Goal: Task Accomplishment & Management: Manage account settings

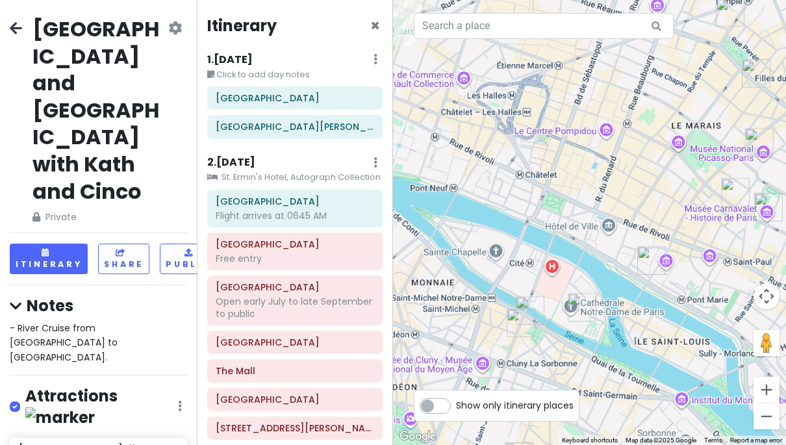
scroll to position [3028, 0]
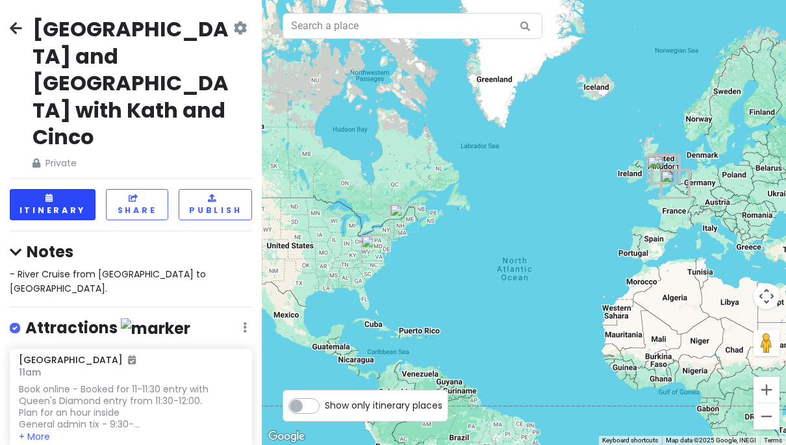
click at [34, 189] on button "Itinerary" at bounding box center [53, 204] width 86 height 31
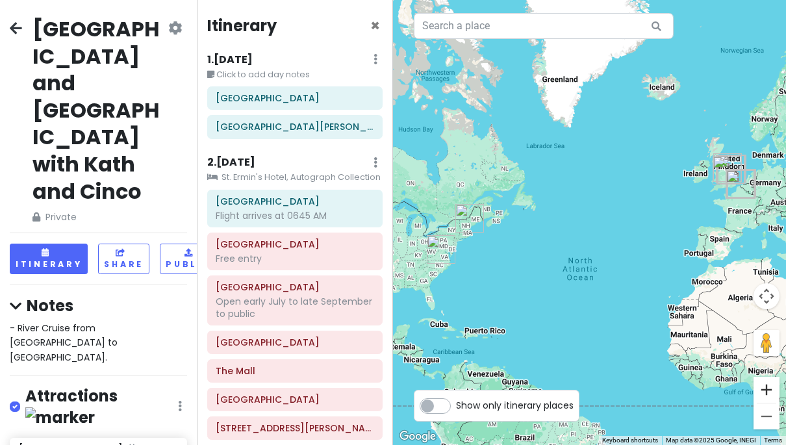
click at [774, 386] on button "Zoom in" at bounding box center [766, 390] width 26 height 26
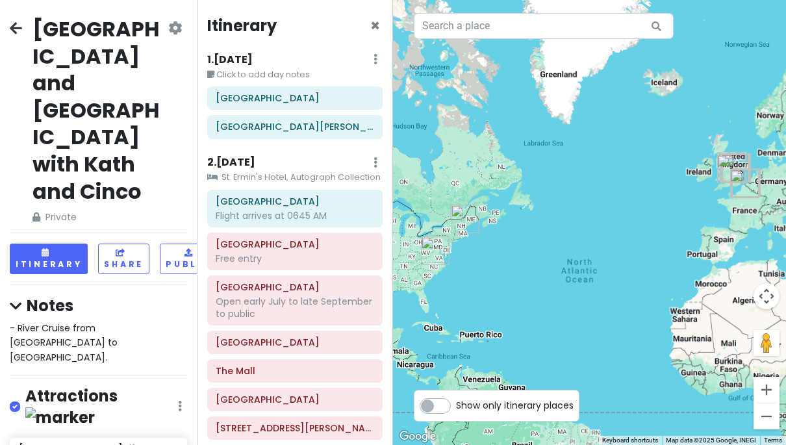
click at [774, 386] on button "Zoom in" at bounding box center [766, 390] width 26 height 26
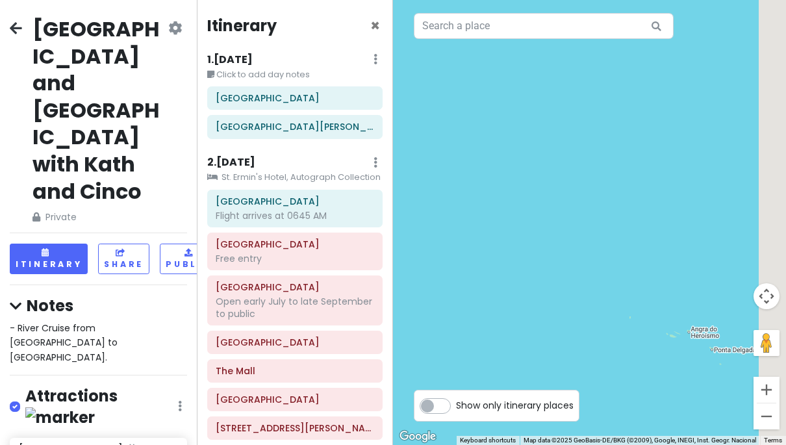
drag, startPoint x: 680, startPoint y: 333, endPoint x: 585, endPoint y: 342, distance: 95.3
click at [585, 342] on div at bounding box center [589, 222] width 393 height 445
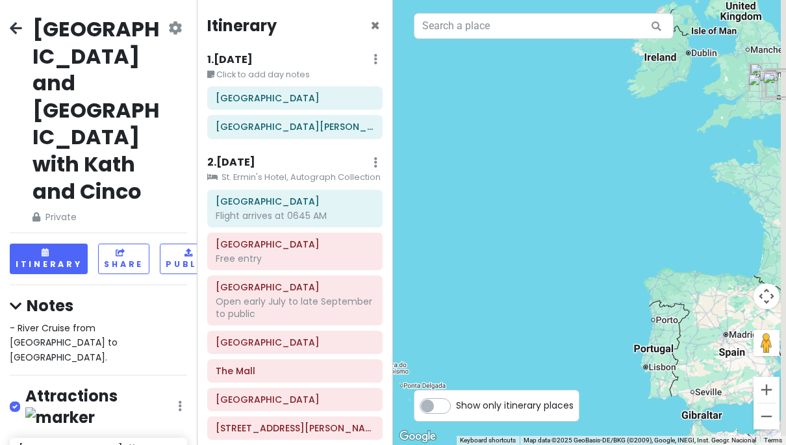
drag, startPoint x: 649, startPoint y: 311, endPoint x: 535, endPoint y: 327, distance: 114.8
click at [538, 325] on div at bounding box center [589, 222] width 393 height 445
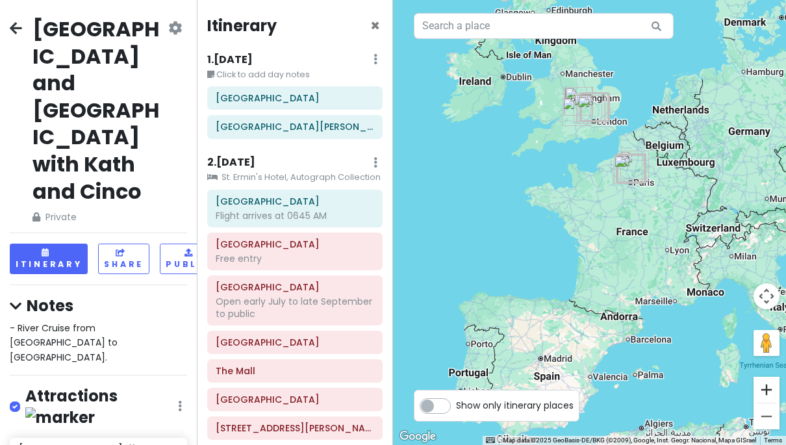
click at [772, 389] on button "Zoom in" at bounding box center [766, 390] width 26 height 26
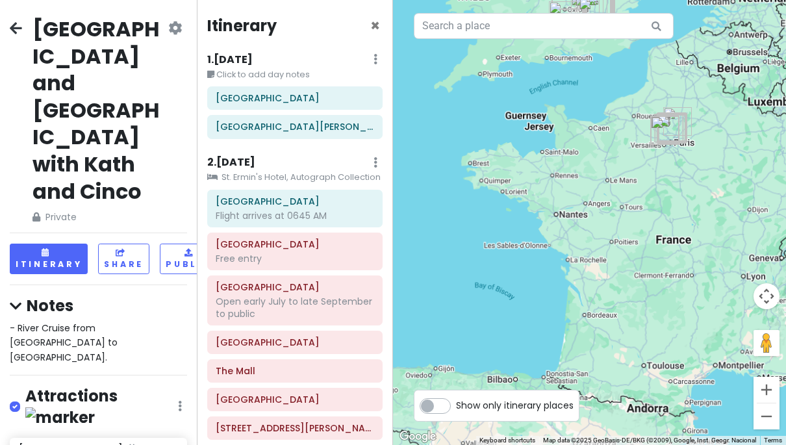
click at [772, 389] on button "Zoom in" at bounding box center [766, 390] width 26 height 26
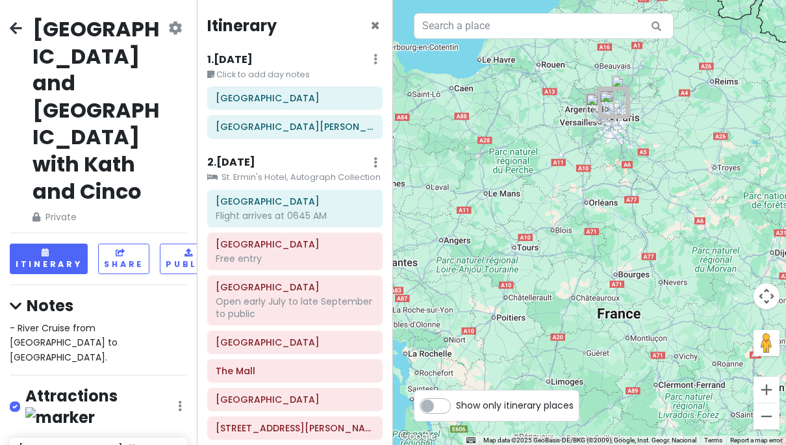
drag, startPoint x: 705, startPoint y: 264, endPoint x: 562, endPoint y: 322, distance: 154.7
click at [562, 322] on div at bounding box center [589, 222] width 393 height 445
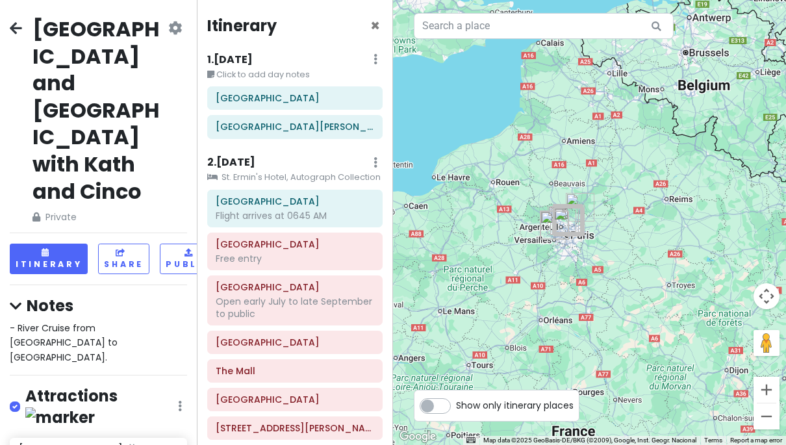
drag, startPoint x: 598, startPoint y: 237, endPoint x: 579, endPoint y: 336, distance: 101.1
click at [579, 336] on div at bounding box center [589, 222] width 393 height 445
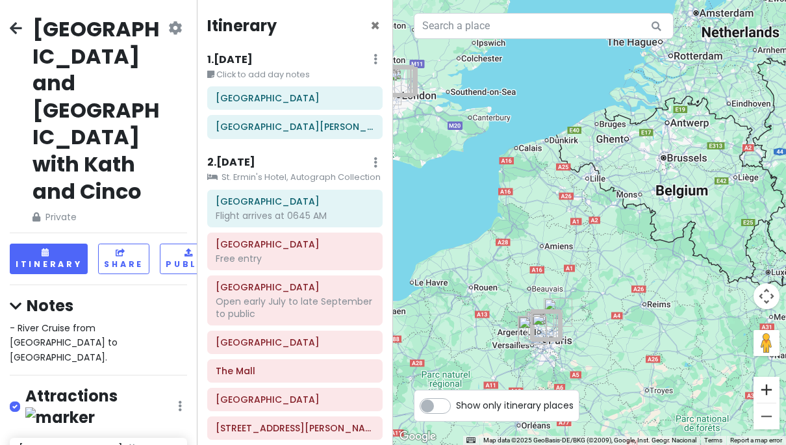
click at [764, 393] on button "Zoom in" at bounding box center [766, 390] width 26 height 26
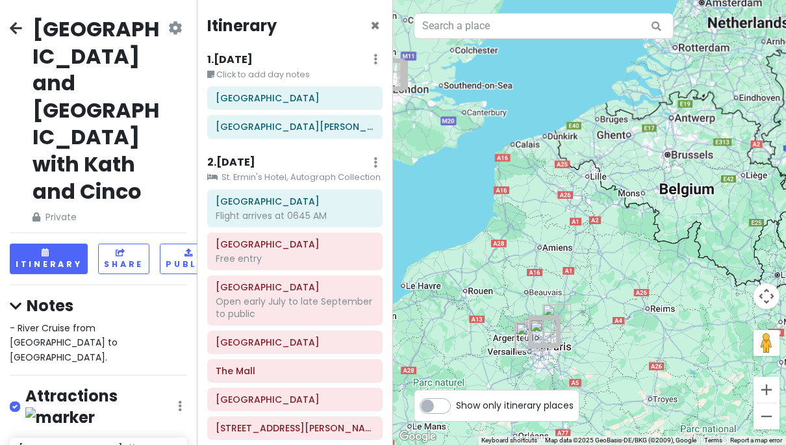
click at [764, 393] on button "Zoom in" at bounding box center [766, 390] width 26 height 26
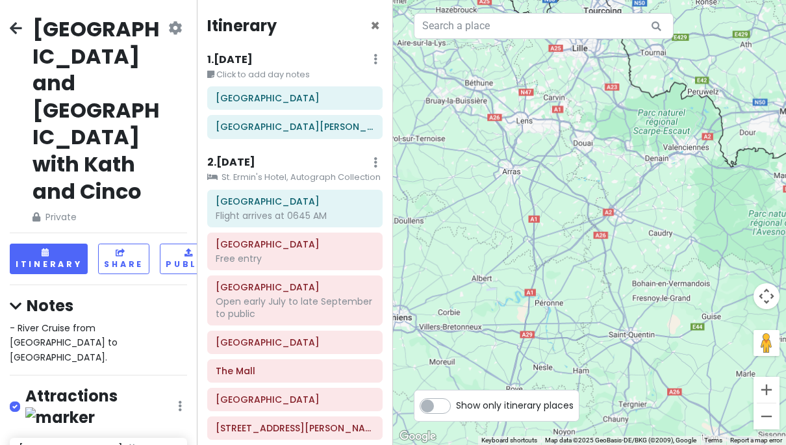
drag, startPoint x: 633, startPoint y: 395, endPoint x: 674, endPoint y: 253, distance: 147.6
click at [674, 253] on div at bounding box center [589, 222] width 393 height 445
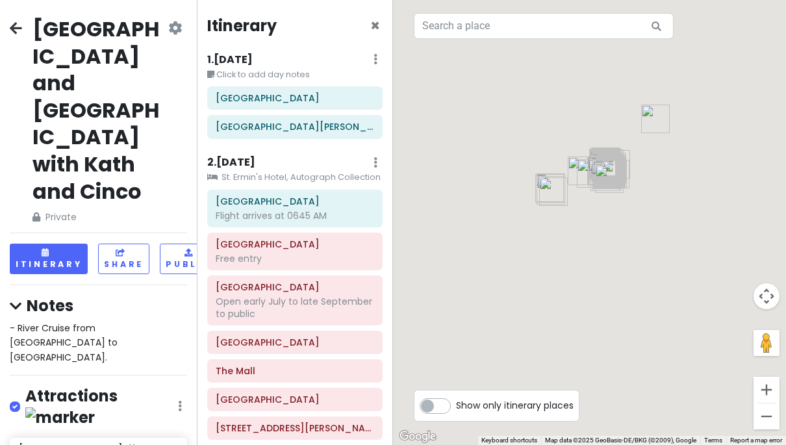
drag, startPoint x: 660, startPoint y: 272, endPoint x: 667, endPoint y: 251, distance: 22.6
click at [667, 250] on div at bounding box center [589, 222] width 393 height 445
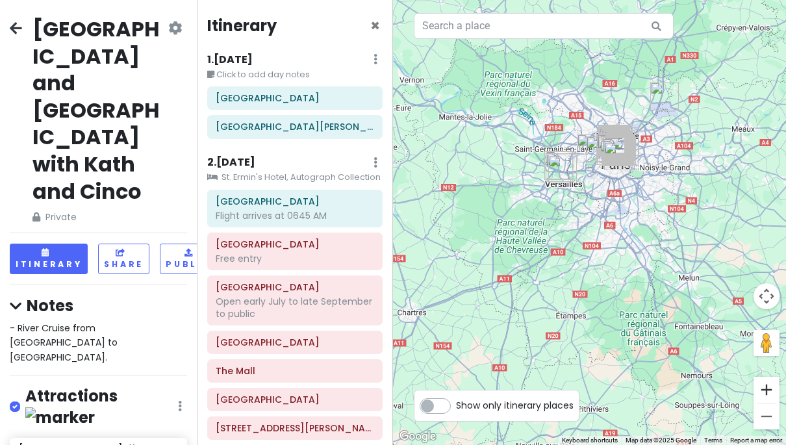
click at [776, 394] on button "Zoom in" at bounding box center [766, 390] width 26 height 26
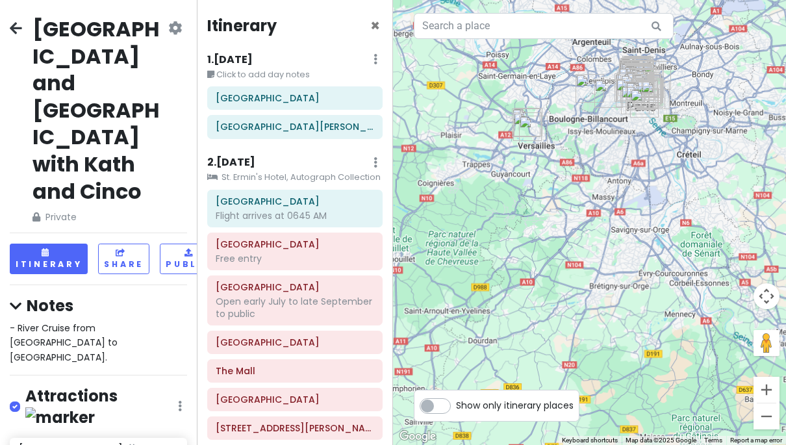
click at [776, 394] on button "Zoom in" at bounding box center [766, 390] width 26 height 26
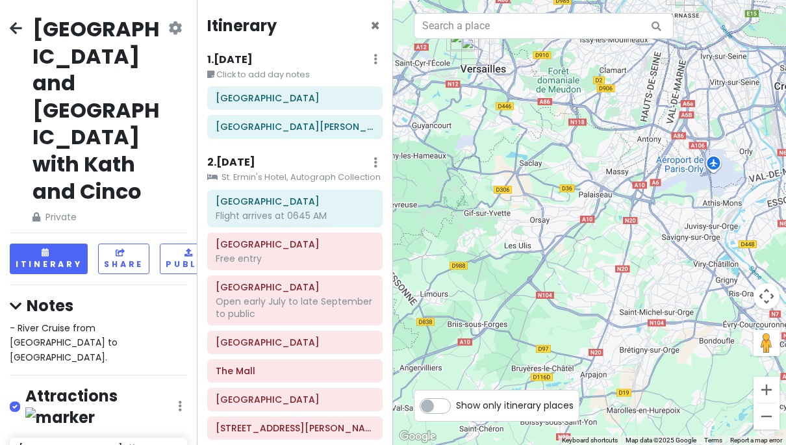
drag, startPoint x: 715, startPoint y: 244, endPoint x: 670, endPoint y: 339, distance: 105.5
click at [670, 332] on div at bounding box center [589, 222] width 393 height 445
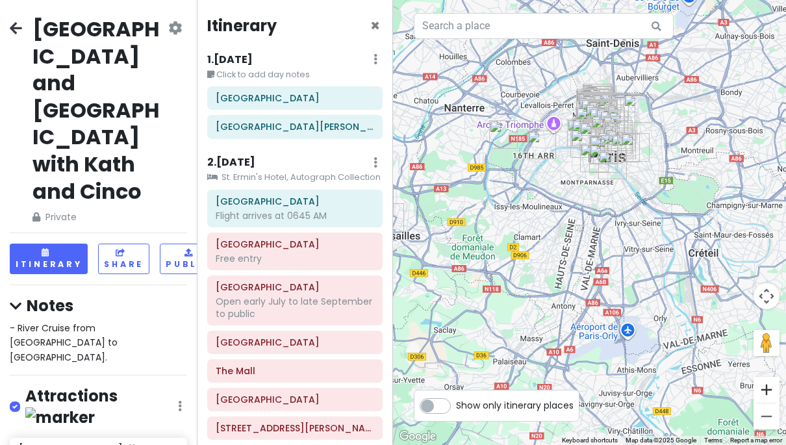
click at [772, 390] on button "Zoom in" at bounding box center [766, 390] width 26 height 26
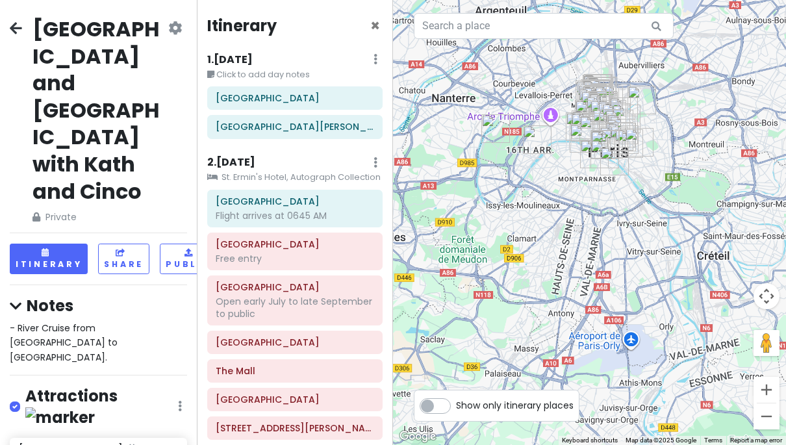
click at [772, 390] on button "Zoom in" at bounding box center [766, 390] width 26 height 26
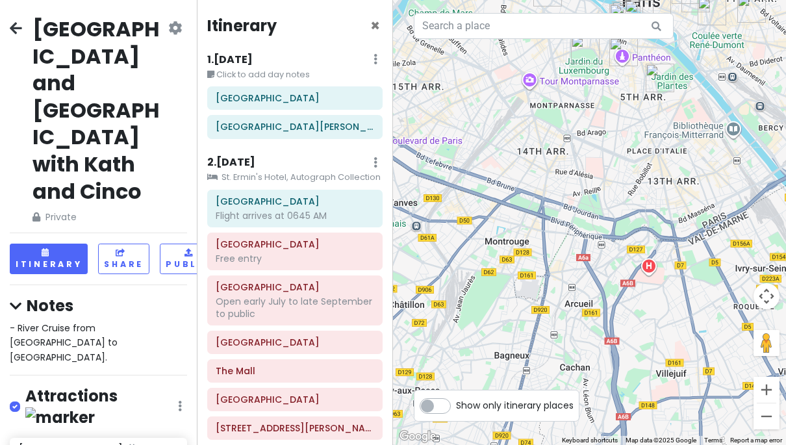
drag, startPoint x: 728, startPoint y: 261, endPoint x: 685, endPoint y: 354, distance: 102.3
click at [686, 353] on div at bounding box center [589, 222] width 393 height 445
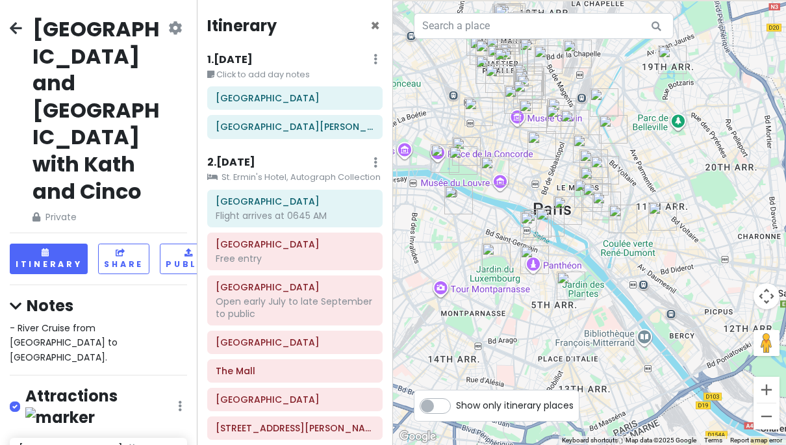
drag, startPoint x: 685, startPoint y: 250, endPoint x: 687, endPoint y: 277, distance: 26.8
click at [687, 277] on div at bounding box center [589, 222] width 393 height 445
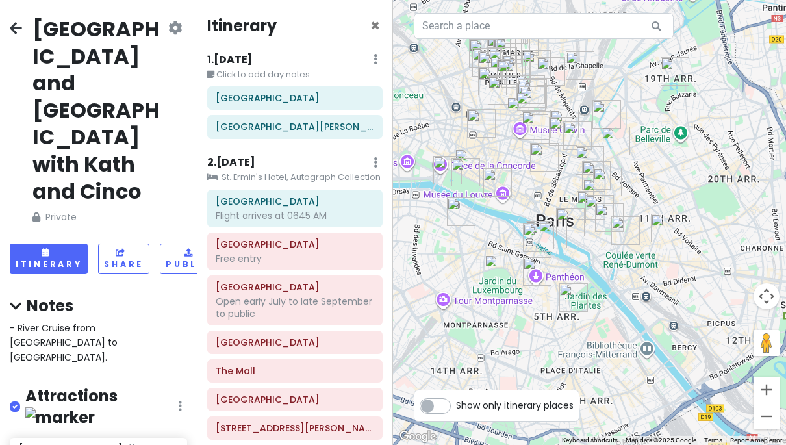
drag, startPoint x: 661, startPoint y: 259, endPoint x: 684, endPoint y: 306, distance: 52.9
click at [684, 305] on div at bounding box center [589, 222] width 393 height 445
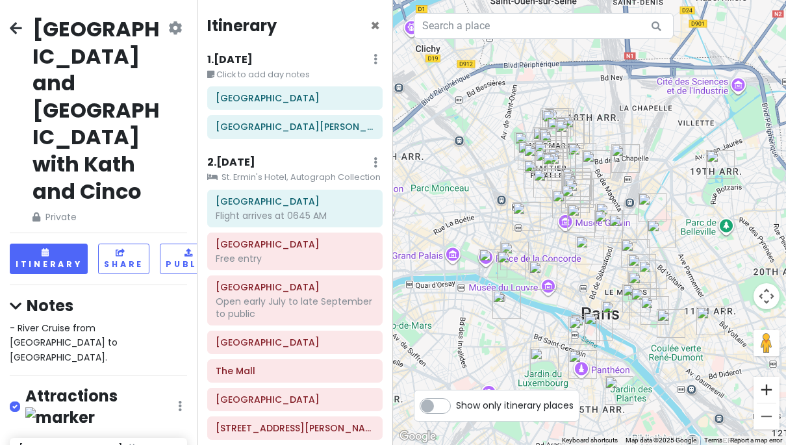
click at [770, 388] on button "Zoom in" at bounding box center [766, 390] width 26 height 26
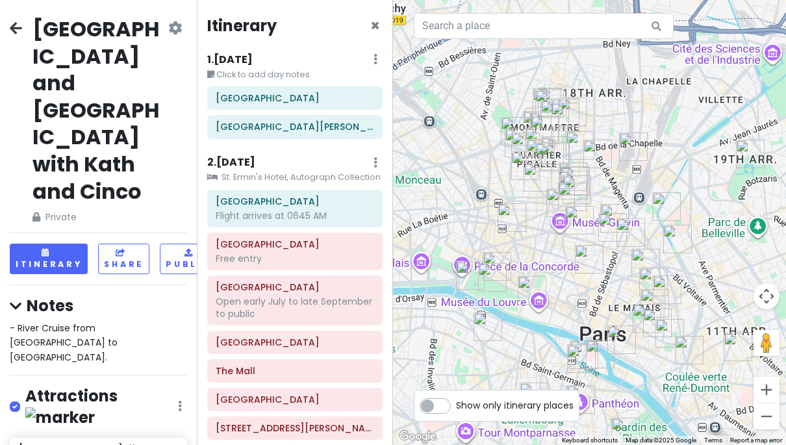
click at [770, 388] on button "Zoom in" at bounding box center [766, 390] width 26 height 26
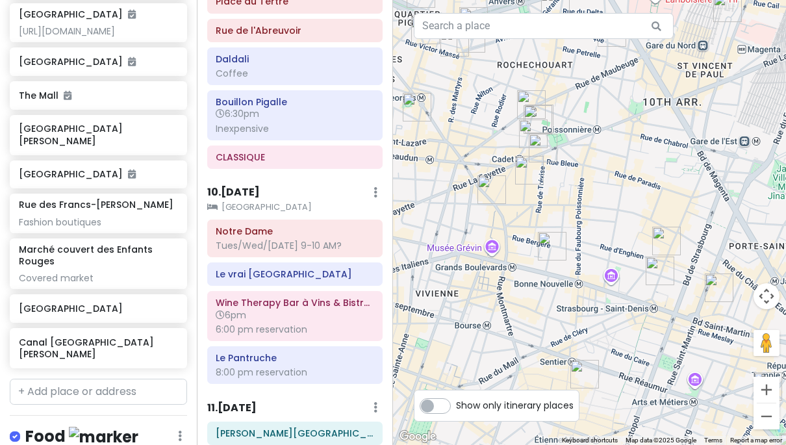
scroll to position [3071, 0]
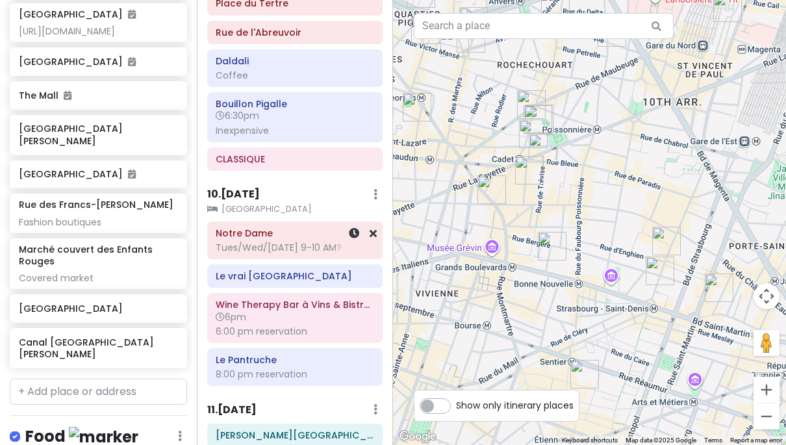
click at [295, 242] on div "Tues/Wed/[DATE] 9-10 AM?" at bounding box center [295, 248] width 158 height 12
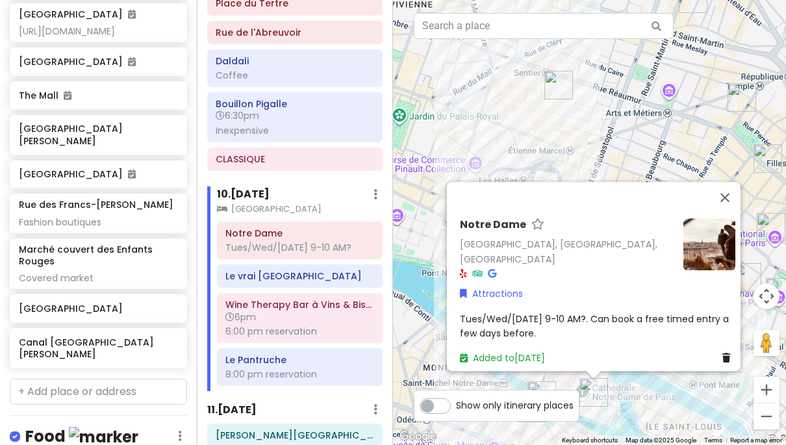
click at [503, 314] on span "Tues/Wed/[DATE] 9-10 AM?. Can book a free timed entry a few days before." at bounding box center [596, 325] width 272 height 27
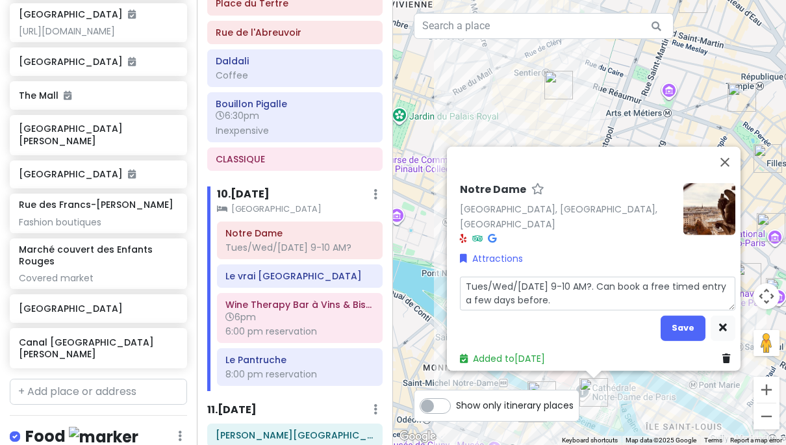
drag, startPoint x: 583, startPoint y: 296, endPoint x: 425, endPoint y: 235, distance: 169.8
click at [425, 235] on div "Notre Dame Notre Dame, Paris, France Attractions Tues/Wed/Thursday 9-10 AM?. Ca…" at bounding box center [589, 222] width 393 height 445
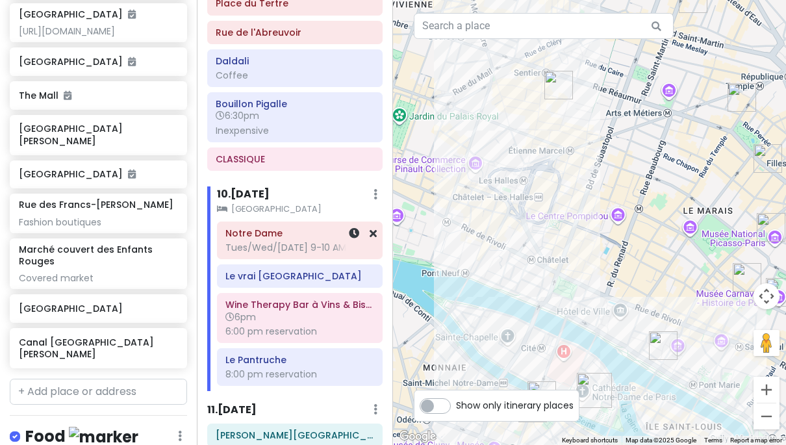
click at [286, 227] on h6 "Notre Dame" at bounding box center [299, 233] width 148 height 12
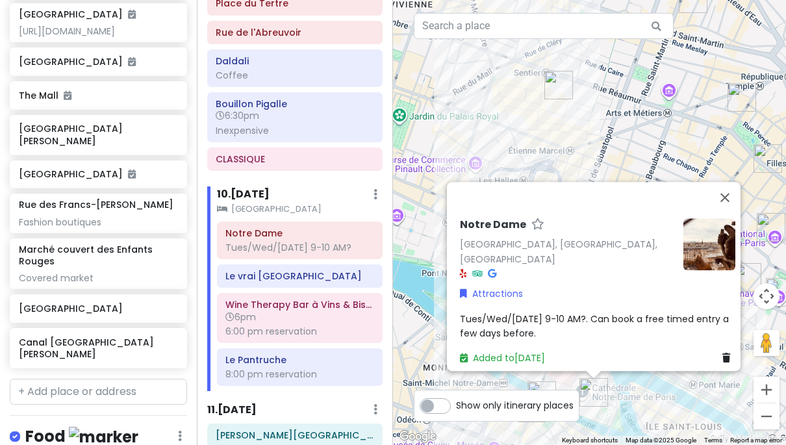
click at [488, 312] on span "Tues/Wed/[DATE] 9-10 AM?. Can book a free timed entry a few days before." at bounding box center [596, 325] width 272 height 27
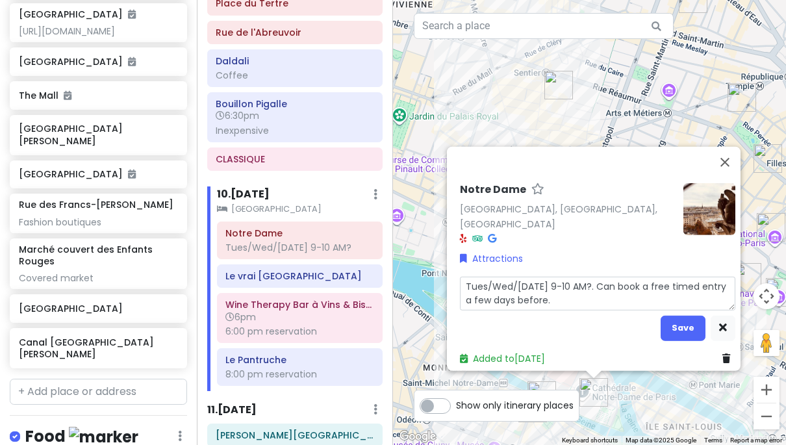
type textarea "x"
type textarea "T"
type textarea "x"
type textarea "Tr"
type textarea "x"
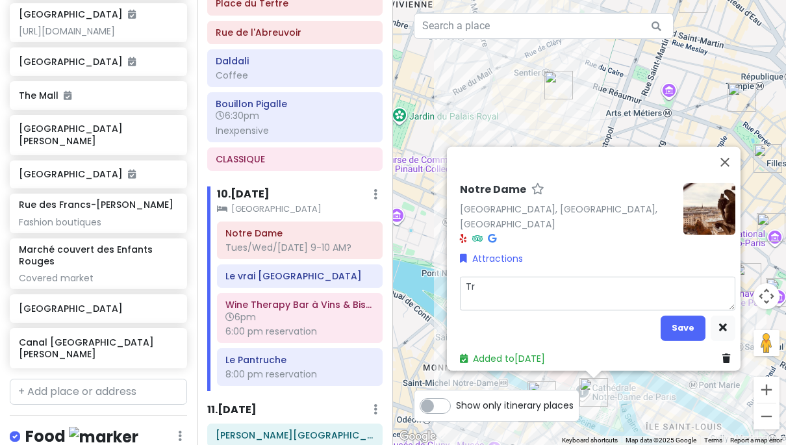
type textarea "Tri"
type textarea "x"
type textarea "Trie"
type textarea "x"
type textarea "Tried"
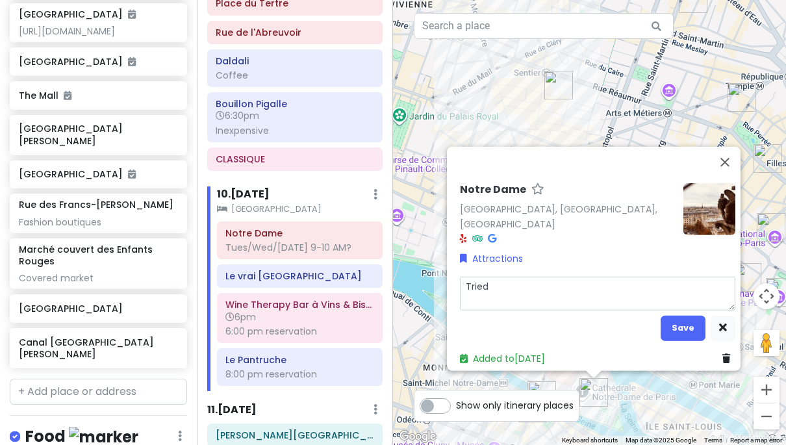
type textarea "x"
type textarea "Tried"
type textarea "x"
type textarea "Tried t"
type textarea "x"
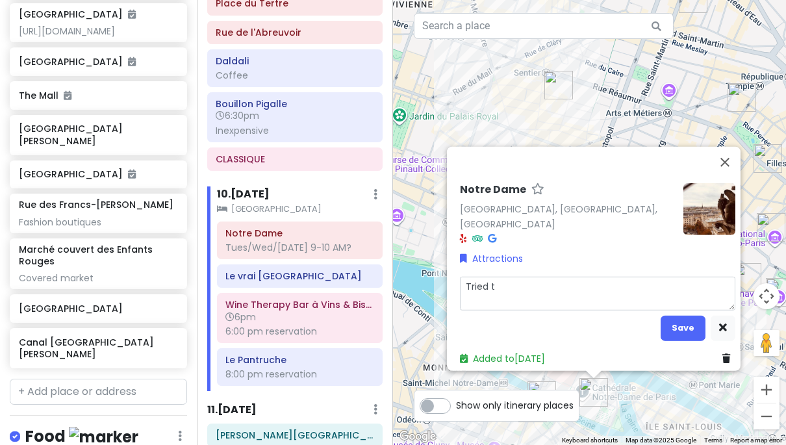
type textarea "Tried to"
type textarea "x"
type textarea "Tried to"
type textarea "x"
type textarea "Tried to g"
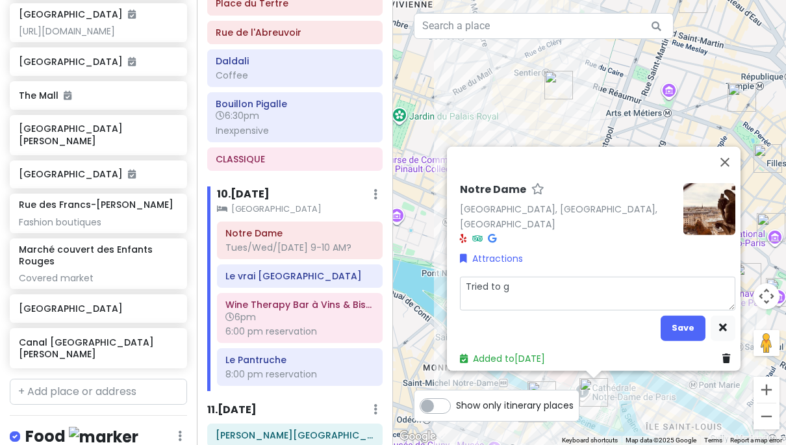
type textarea "x"
type textarea "Tried to"
type textarea "x"
type textarea "Tried to d"
type textarea "x"
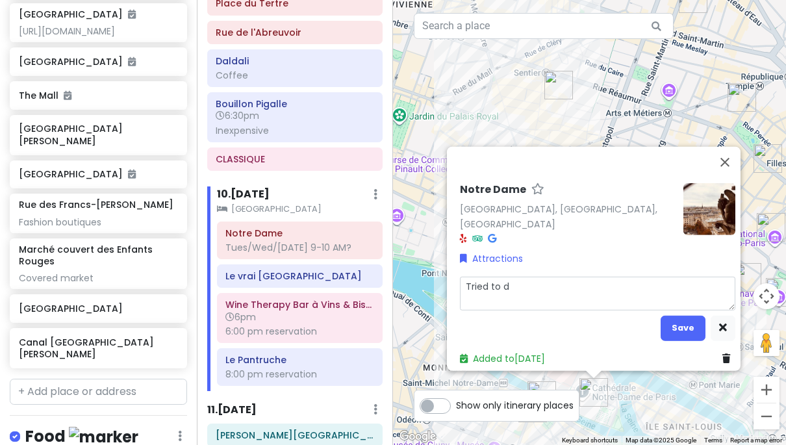
type textarea "Tried to do"
type textarea "x"
type textarea "Tried to do"
type textarea "x"
type textarea "Tried to do a"
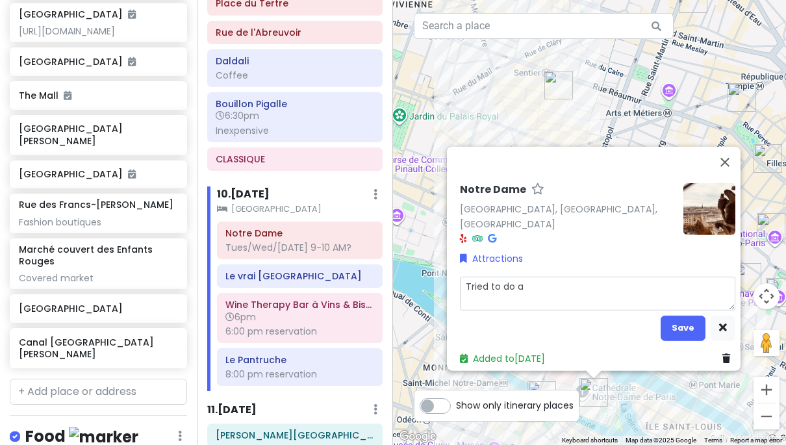
type textarea "x"
type textarea "Tried to do a"
type textarea "x"
type textarea "Tried to do a d"
type textarea "x"
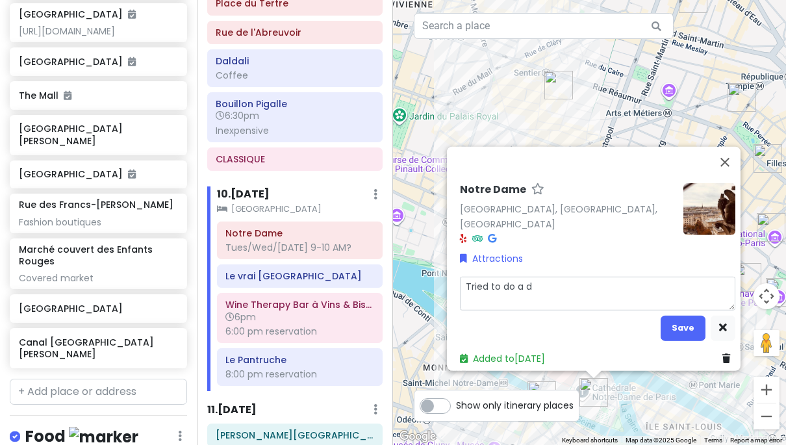
type textarea "Tried to do a dt"
type textarea "x"
type textarea "Tried to do a dti"
type textarea "x"
type textarea "Tried to do a dtim"
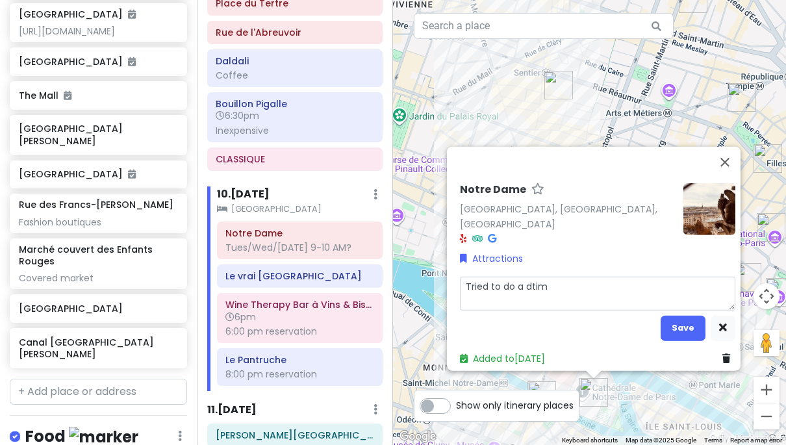
type textarea "x"
type textarea "Tried to do a dtime"
type textarea "x"
type textarea "Tried to do a dtim"
type textarea "x"
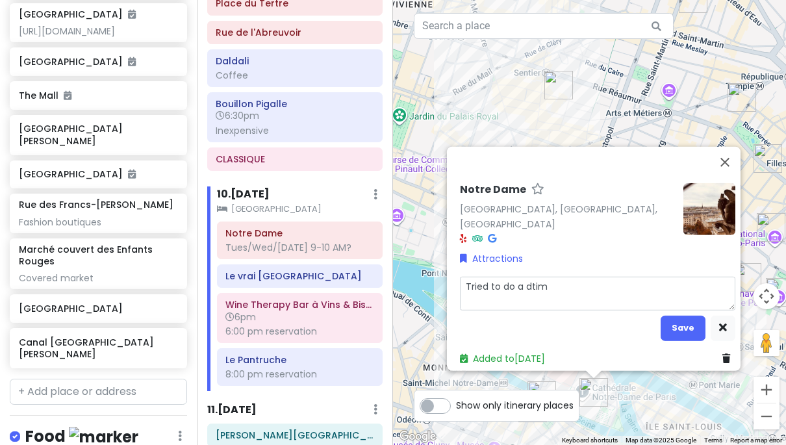
type textarea "Tried to do a dti"
type textarea "x"
type textarea "Tried to do a dt"
type textarea "x"
type textarea "Tried to do a d"
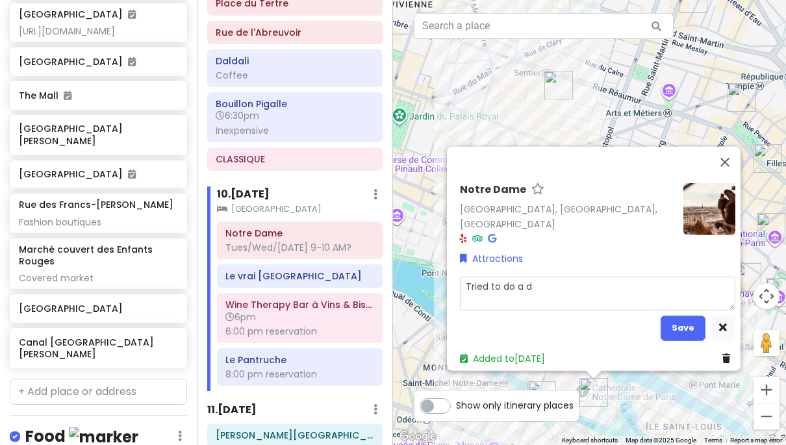
type textarea "x"
type textarea "Tried to do a"
type textarea "x"
type textarea "Tried to do a t"
type textarea "x"
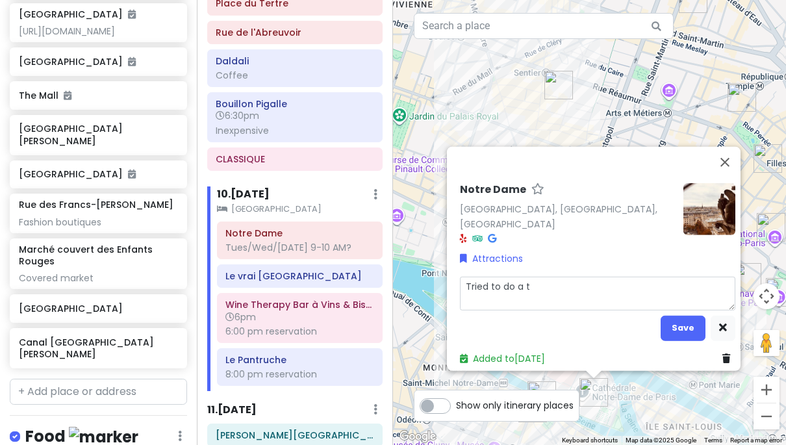
type textarea "Tried to do a ti"
type textarea "x"
type textarea "Tried to do a tim"
type textarea "x"
type textarea "Tried to do a time"
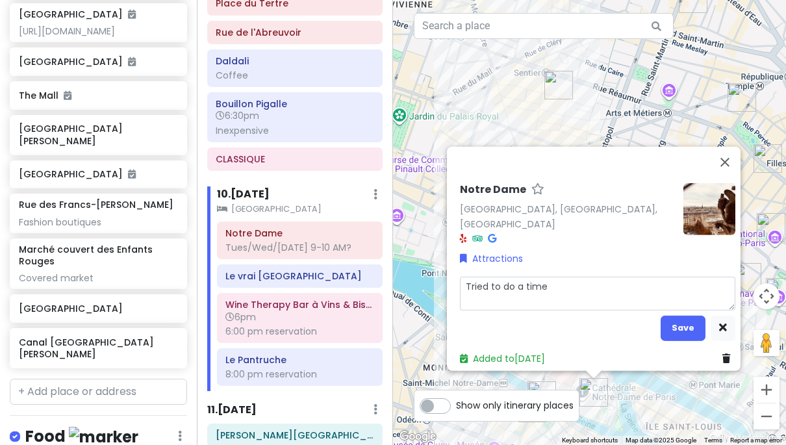
type textarea "x"
type textarea "Tried to do a timed"
type textarea "x"
type textarea "Tried to do a timed"
type textarea "x"
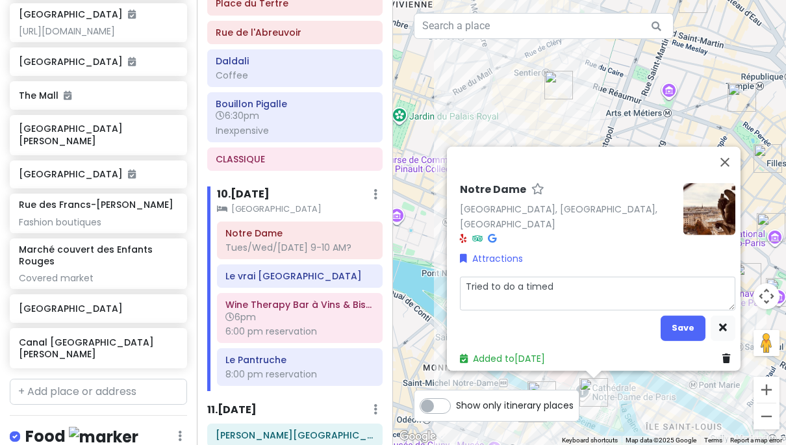
type textarea "Tried to do a timed r"
type textarea "x"
type textarea "Tried to do a timed re"
type textarea "x"
type textarea "Tried to do a timed res"
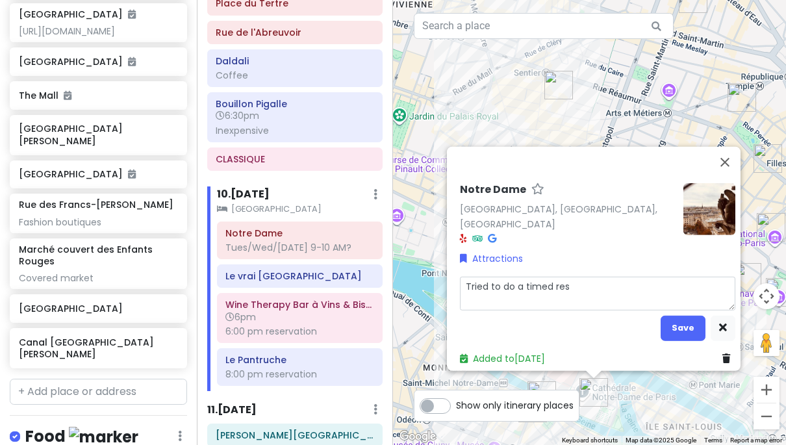
type textarea "x"
type textarea "Tried to do a timed rese"
type textarea "x"
type textarea "Tried to do a timed reser"
type textarea "x"
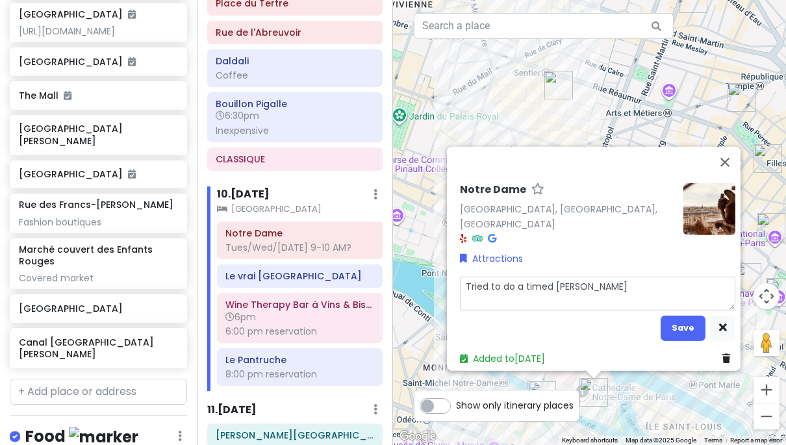
type textarea "Tried to do a timed reserv"
type textarea "x"
type textarea "Tried to do a timed reserva"
type textarea "x"
type textarea "Tried to do a timed reservat"
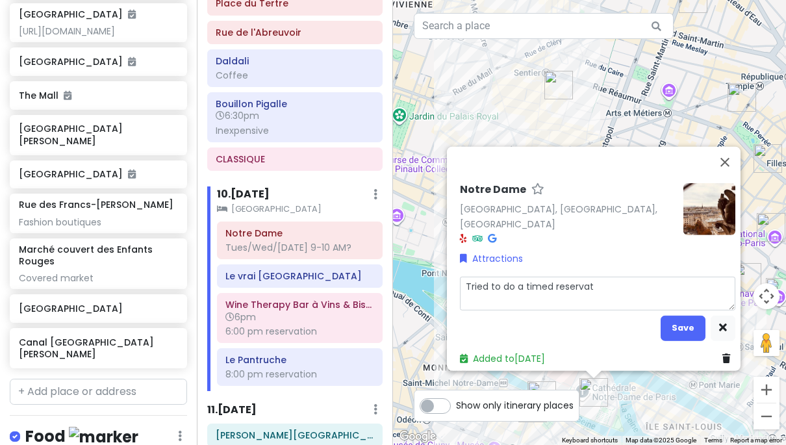
type textarea "x"
type textarea "Tried to do a timed reservati"
type textarea "x"
type textarea "Tried to do a timed reservatio"
type textarea "x"
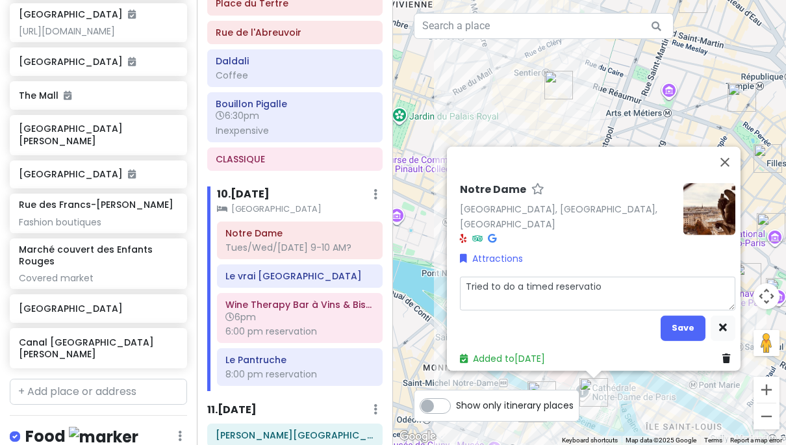
type textarea "Tried to do a timed reservation"
type textarea "x"
type textarea "Tried to do a timed reservation"
type textarea "x"
type textarea "Tried to do a timed reservation b"
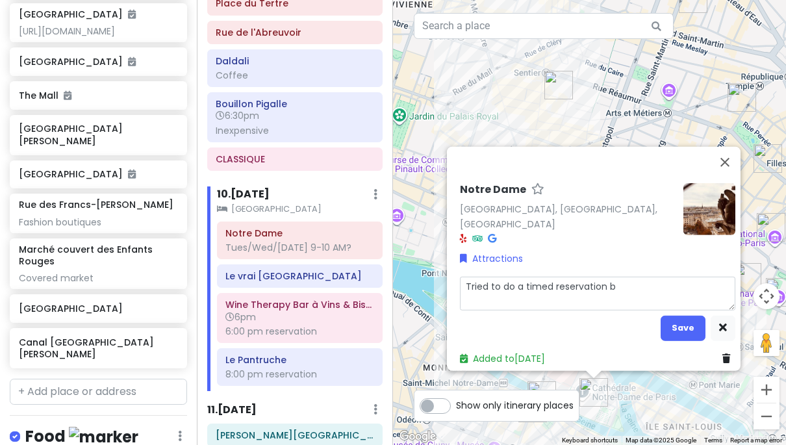
type textarea "x"
type textarea "Tried to do a timed reservation bu"
type textarea "x"
type textarea "Tried to do a timed reservation but"
type textarea "x"
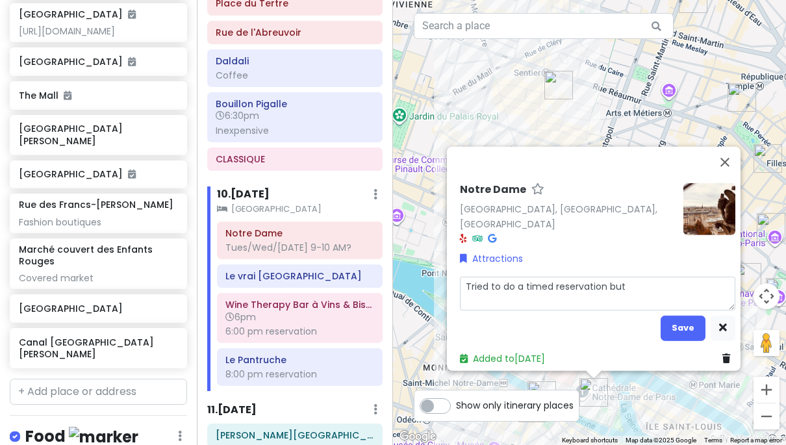
type textarea "Tried to do a timed reservation but"
type textarea "x"
type textarea "Tried to do a timed reservation but a"
type textarea "x"
type textarea "Tried to do a timed reservation but al"
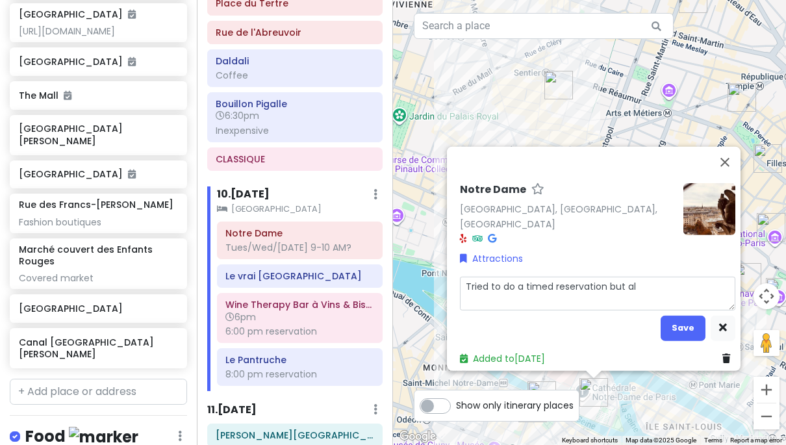
type textarea "x"
type textarea "Tried to do a timed reservation but alw"
type textarea "x"
type textarea "Tried to do a timed reservation but alwa"
type textarea "x"
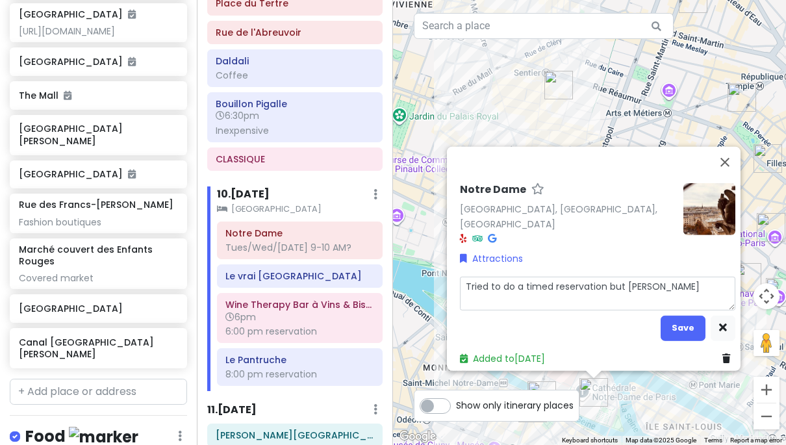
type textarea "Tried to do a timed reservation but alway"
type textarea "x"
type textarea "Tried to do a timed reservation but always"
type textarea "x"
type textarea "Tried to do a timed reservation but always"
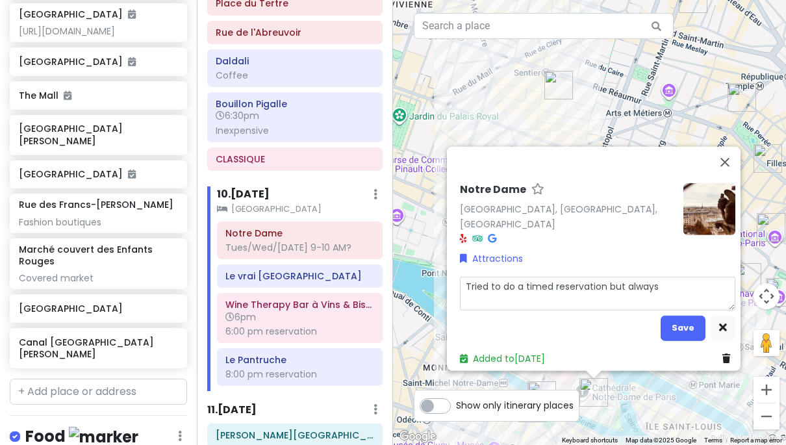
type textarea "x"
type textarea "Tried to do a timed reservation but always s"
type textarea "x"
type textarea "Tried to do a timed reservation but always sa"
type textarea "x"
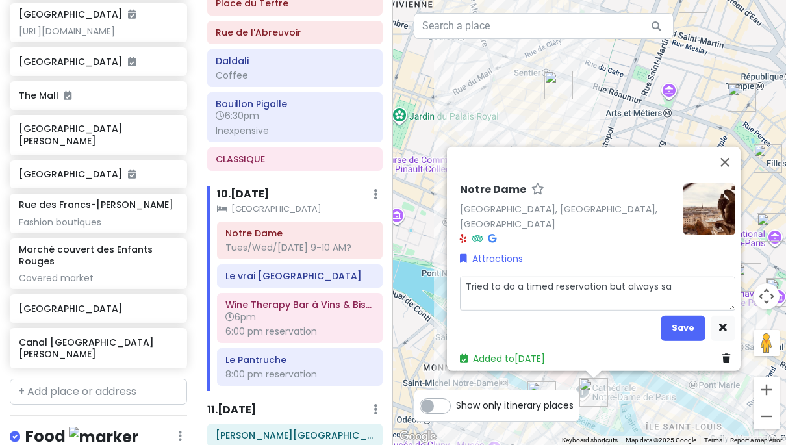
type textarea "Tried to do a timed reservation but always sai"
type textarea "x"
type textarea "Tried to do a timed reservation but always said"
type textarea "x"
type textarea "Tried to do a timed reservation but always said"
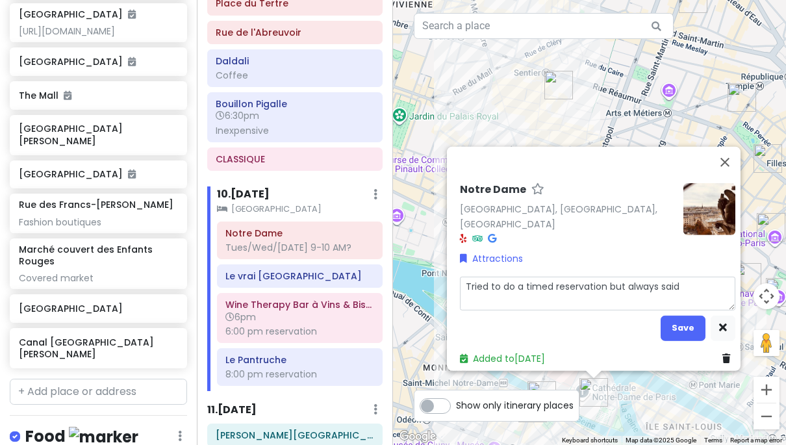
type textarea "x"
type textarea "Tried to do a timed reservation but always said s"
type textarea "x"
type textarea "Tried to do a timed reservation but always said so"
type textarea "x"
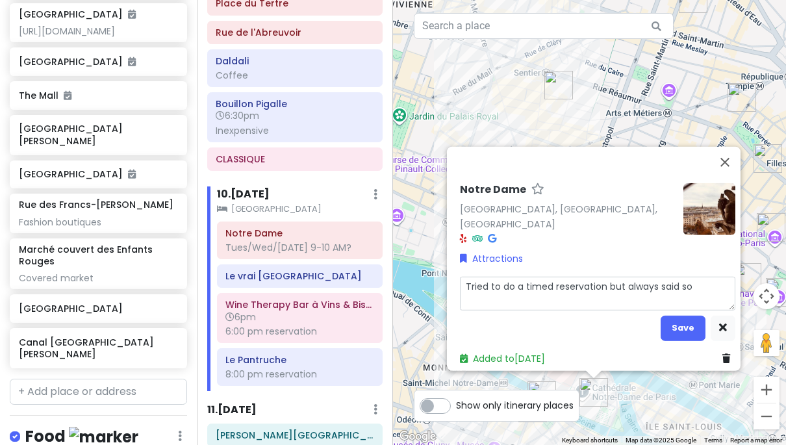
type textarea "Tried to do a timed reservation but always said sol"
type textarea "x"
type textarea "Tried to do a timed reservation but always said sold"
type textarea "x"
type textarea "Tried to do a timed reservation but always said sold"
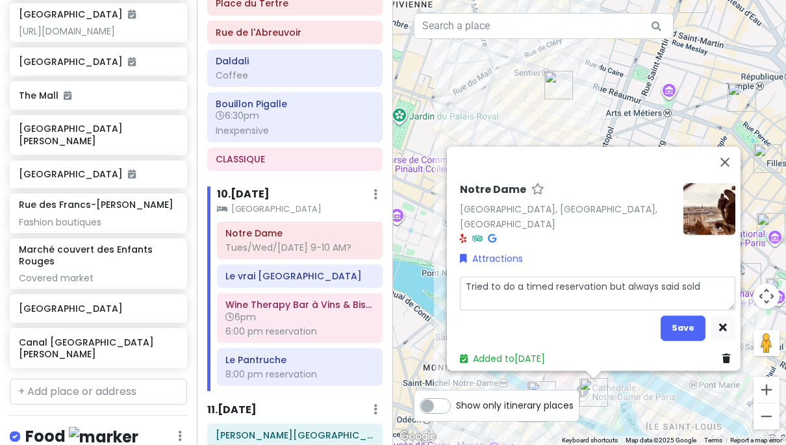
type textarea "x"
type textarea "Tried to do a timed reservation but always said sold o"
type textarea "x"
type textarea "Tried to do a timed reservation but always said sold ou"
type textarea "x"
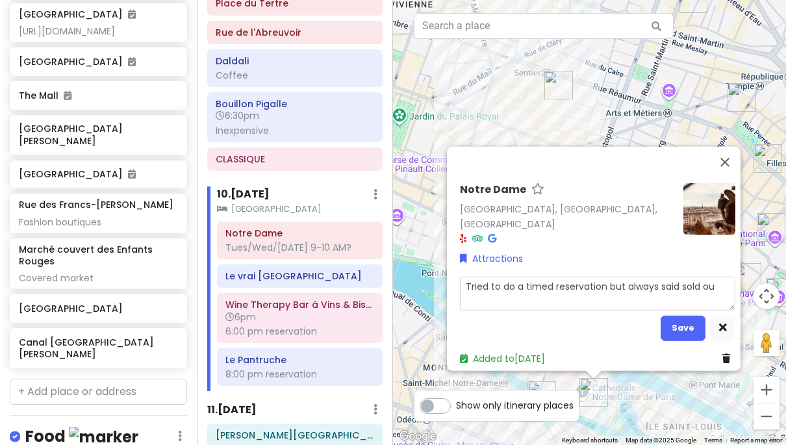
type textarea "Tried to do a timed reservation but always said sold out"
type textarea "x"
type textarea "Tried to do a timed reservation but always said sold out."
type textarea "x"
type textarea "Tried to do a timed reservation but always said sold out."
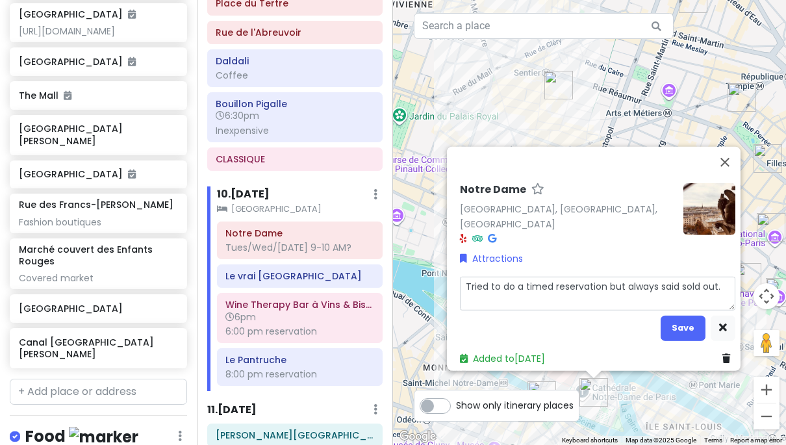
type textarea "x"
type textarea "Tried to do a timed reservation but always said sold out. E"
type textarea "x"
type textarea "Tried to do a timed reservation but always said sold out. En"
type textarea "x"
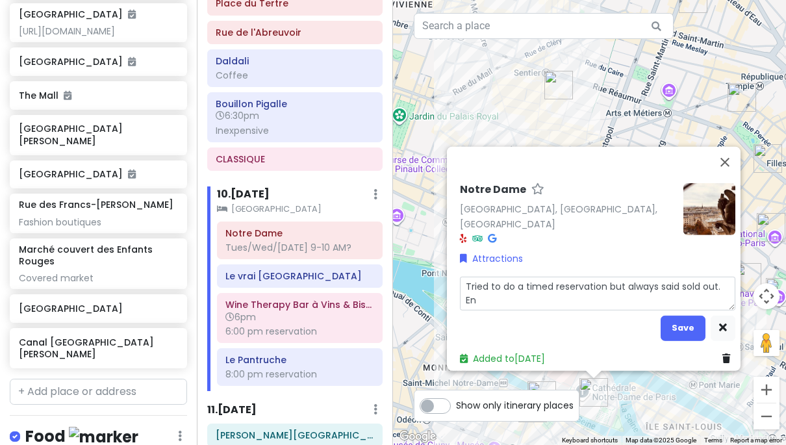
type textarea "Tried to do a timed reservation but always said sold out. End"
type textarea "x"
type textarea "Tried to do a timed reservation but always said sold out. End"
type textarea "x"
type textarea "Tried to do a timed reservation but always said sold out. End u"
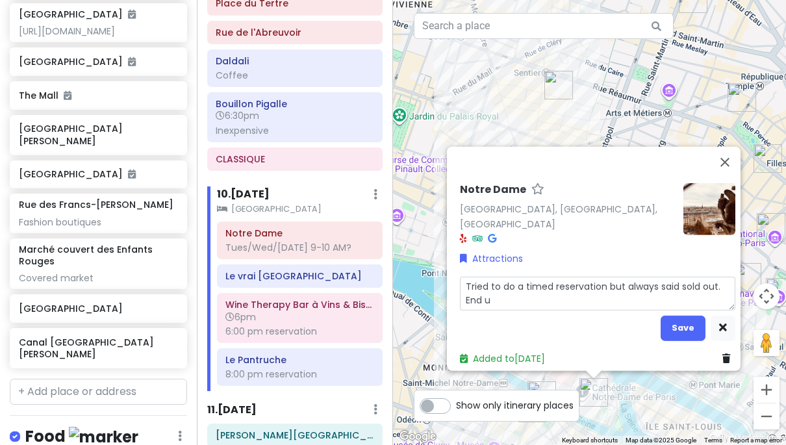
type textarea "x"
type textarea "Tried to do a timed reservation but always said sold out. End"
type textarea "x"
type textarea "Tried to do a timed reservation but always said sold out. End"
type textarea "x"
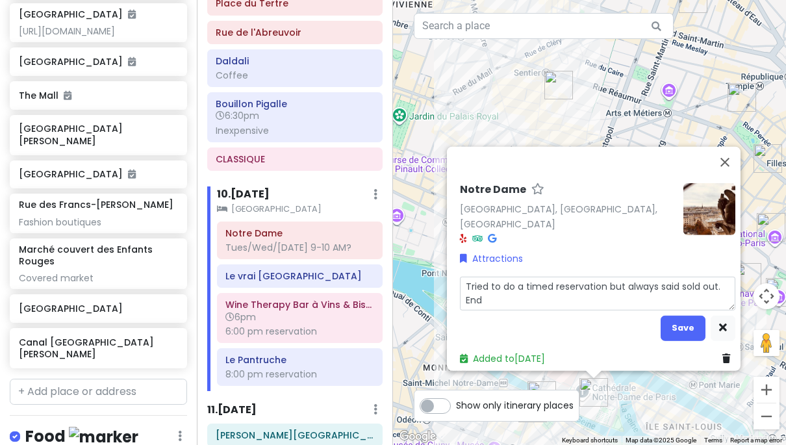
type textarea "Tried to do a timed reservation but always said sold out. Ende"
type textarea "x"
type textarea "Tried to do a timed reservation but always said sold out. Ended"
type textarea "x"
type textarea "Tried to do a timed reservation but always said sold out. Ended"
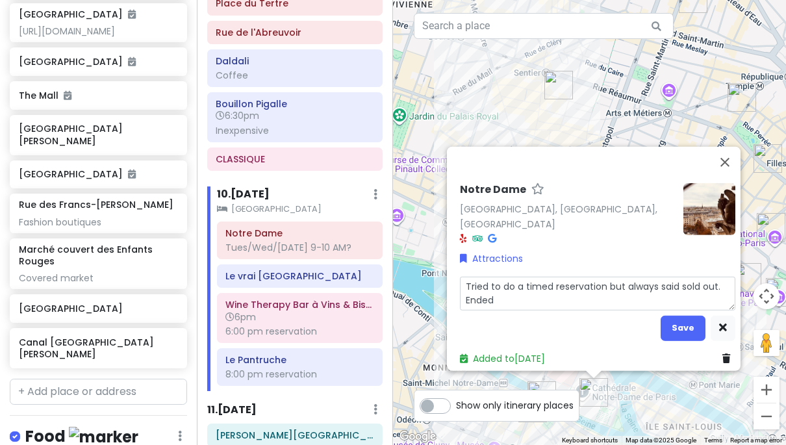
type textarea "x"
type textarea "Tried to do a timed reservation but always said sold out. Ended u"
type textarea "x"
type textarea "Tried to do a timed reservation but always said sold out. Ended up"
type textarea "x"
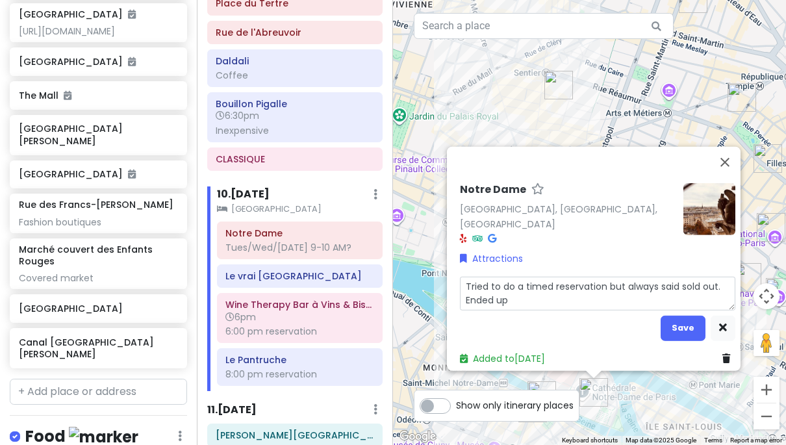
type textarea "Tried to do a timed reservation but always said sold out. Ended up"
type textarea "x"
type textarea "Tried to do a timed reservation but always said sold out. Ended up w"
type textarea "x"
type textarea "Tried to do a timed reservation but always said sold out. Ended up wa"
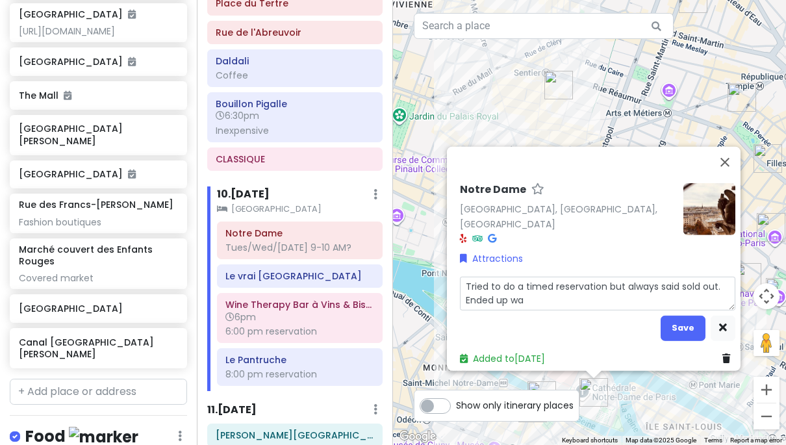
type textarea "x"
type textarea "Tried to do a timed reservation but always said sold out. Ended up wai"
type textarea "x"
type textarea "Tried to do a timed reservation but always said sold out. Ended up wait"
type textarea "x"
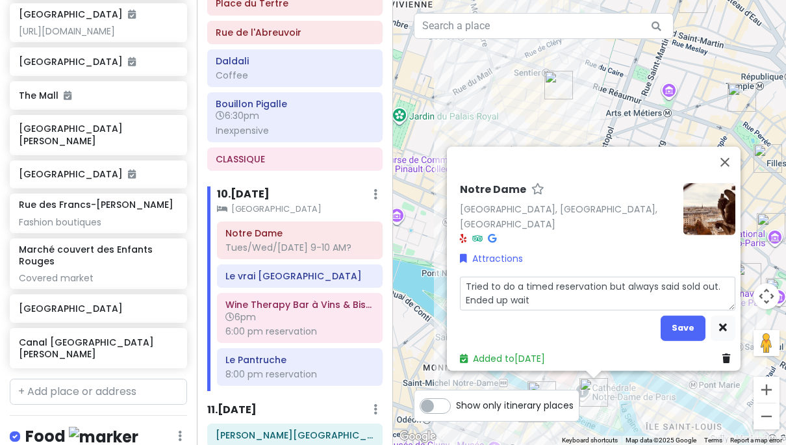
type textarea "Tried to do a timed reservation but always said sold out. Ended up waiti"
type textarea "x"
type textarea "Tried to do a timed reservation but always said sold out. Ended up waitin"
type textarea "x"
type textarea "Tried to do a timed reservation but always said sold out. Ended up waiting"
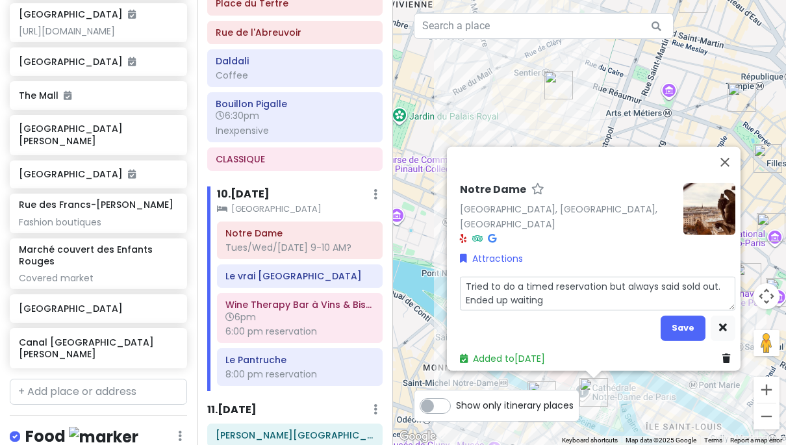
type textarea "x"
type textarea "Tried to do a timed reservation but always said sold out. Ended up waiting"
type textarea "x"
type textarea "Tried to do a timed reservation but always said sold out. Ended up waiting i"
type textarea "x"
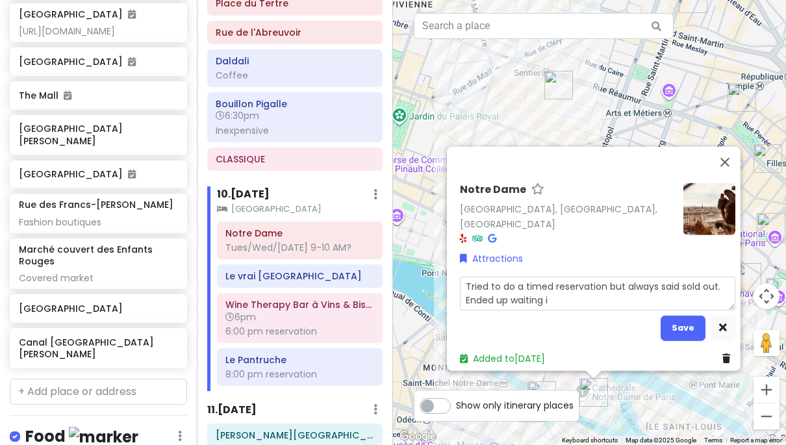
type textarea "Tried to do a timed reservation but always said sold out. Ended up waiting in"
type textarea "x"
type textarea "Tried to do a timed reservation but always said sold out. Ended up waiting in"
type textarea "x"
type textarea "Tried to do a timed reservation but always said sold out. Ended up waiting in t"
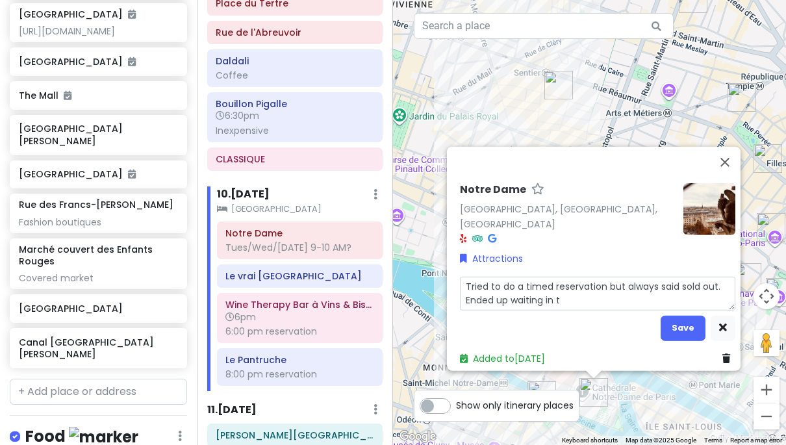
type textarea "x"
type textarea "Tried to do a timed reservation but always said sold out. Ended up waiting in th"
type textarea "x"
type textarea "Tried to do a timed reservation but always said sold out. Ended up waiting in t…"
type textarea "x"
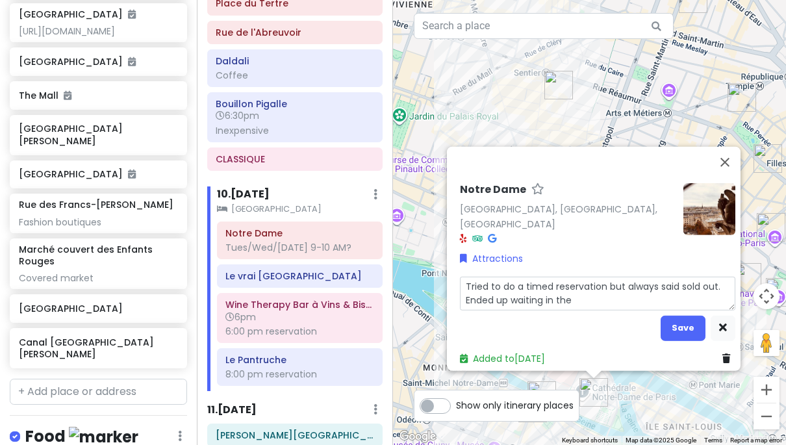
type textarea "Tried to do a timed reservation but always said sold out. Ended up waiting in t…"
type textarea "x"
type textarea "Tried to do a timed reservation but always said sold out. Ended up waiting in t…"
type textarea "x"
type textarea "Tried to do a timed reservation but always said sold out. Ended up waiting in t…"
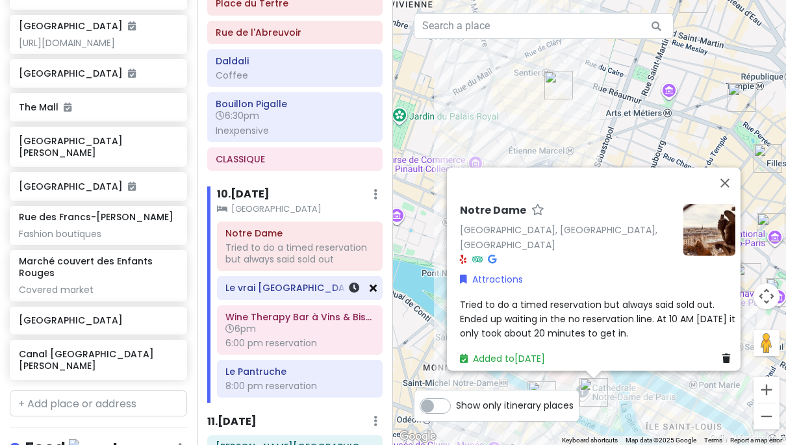
click at [376, 283] on icon at bounding box center [373, 288] width 7 height 10
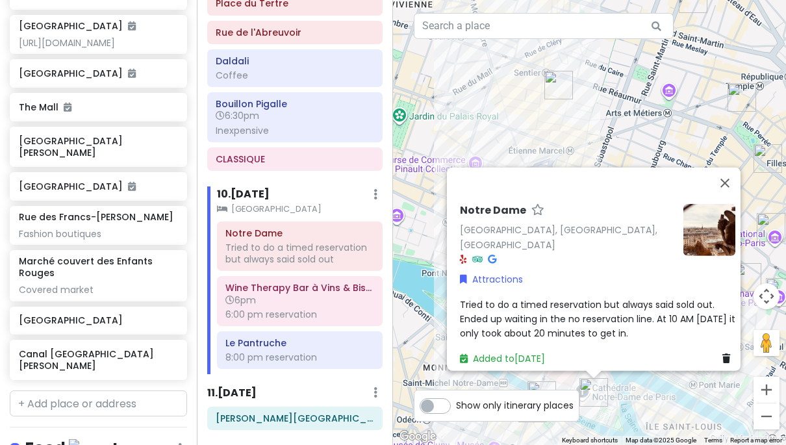
scroll to position [3054, 0]
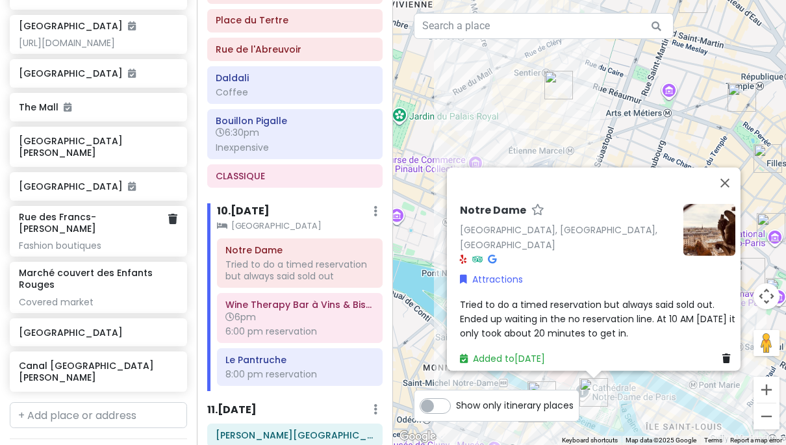
click at [105, 240] on div "Fashion boutiques" at bounding box center [98, 246] width 158 height 12
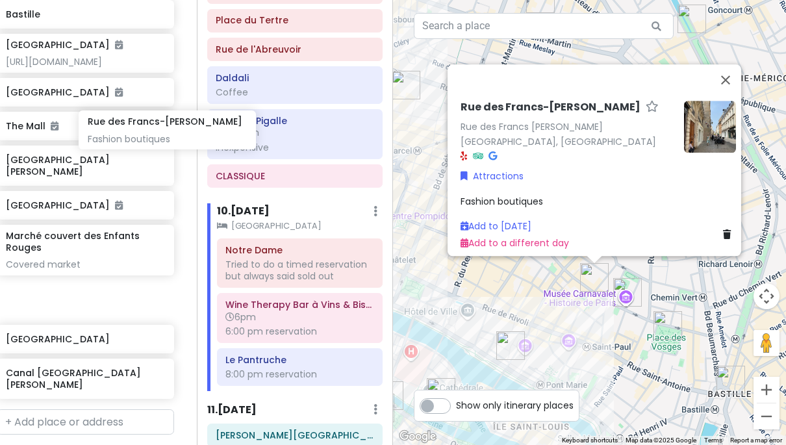
scroll to position [2772, 21]
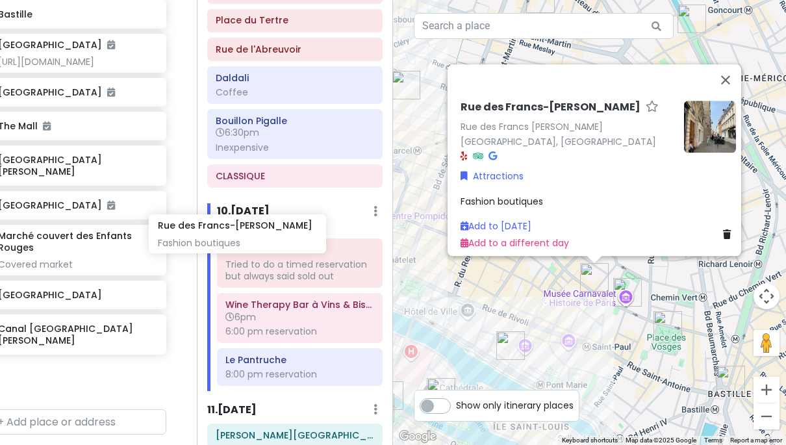
drag, startPoint x: 105, startPoint y: 55, endPoint x: 244, endPoint y: 244, distance: 234.6
click at [244, 244] on div "London and Paris with Kath and Cinco Private Change Dates Make a Copy Delete Tr…" at bounding box center [393, 222] width 786 height 445
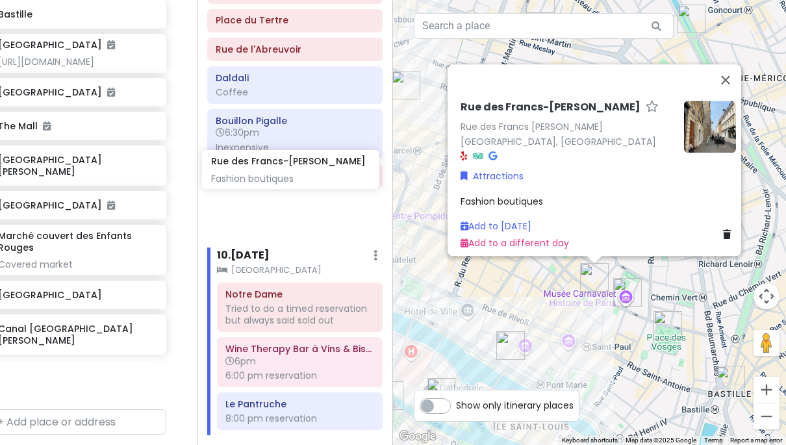
scroll to position [2770, 21]
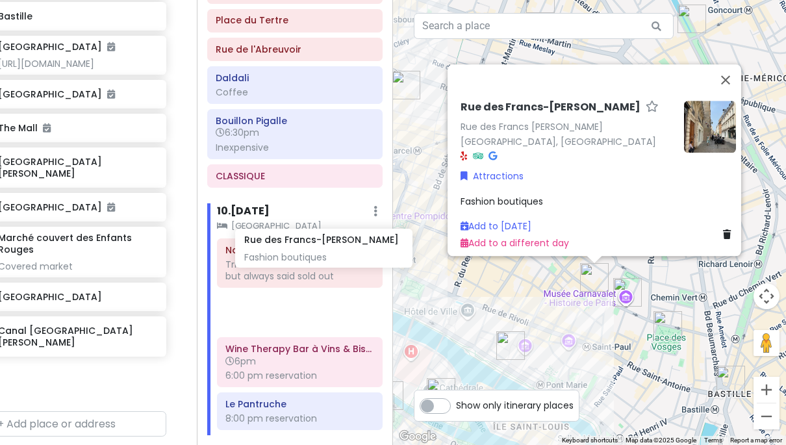
drag, startPoint x: 58, startPoint y: 70, endPoint x: 304, endPoint y: 255, distance: 307.5
click at [304, 255] on div "London and Paris with Kath and Cinco Private Change Dates Make a Copy Delete Tr…" at bounding box center [393, 222] width 786 height 445
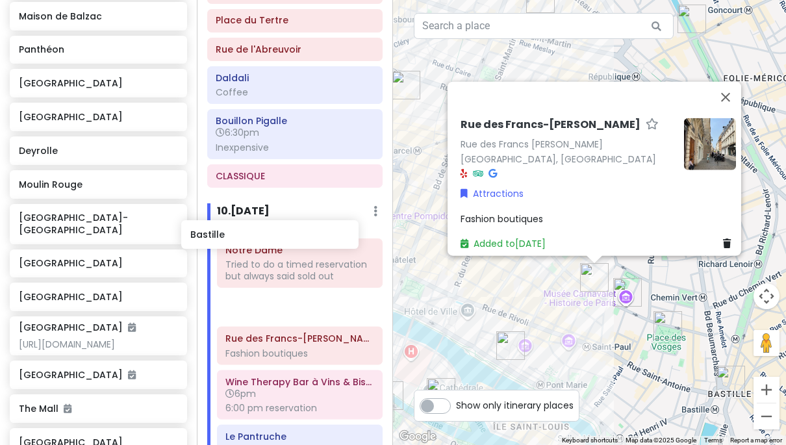
scroll to position [2456, 15]
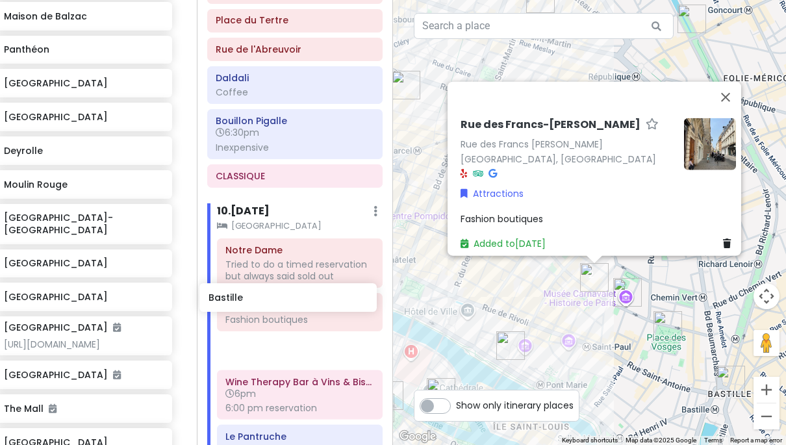
drag, startPoint x: 84, startPoint y: 149, endPoint x: 273, endPoint y: 307, distance: 246.2
click at [273, 307] on div "London and Paris with Kath and Cinco Private Change Dates Make a Copy Delete Tr…" at bounding box center [393, 222] width 786 height 445
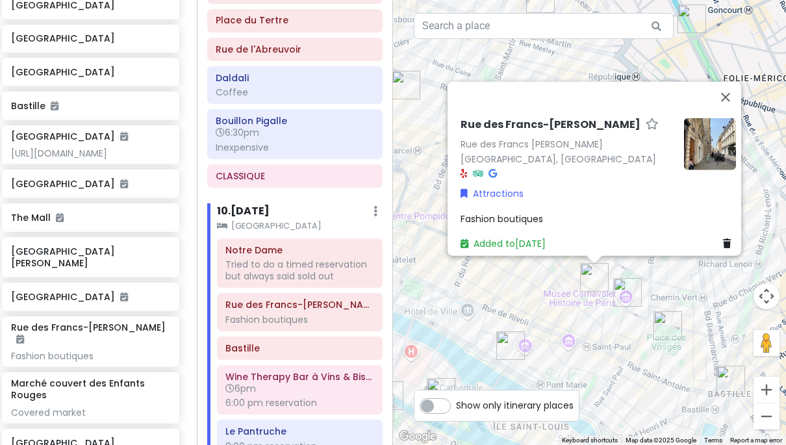
scroll to position [2684, 8]
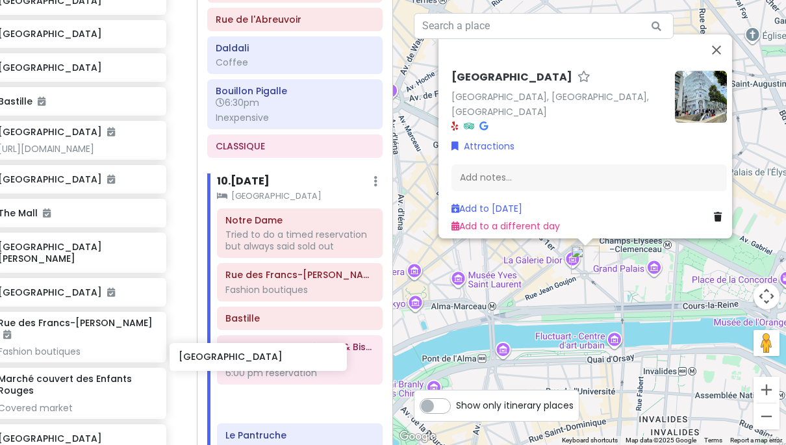
scroll to position [3089, 0]
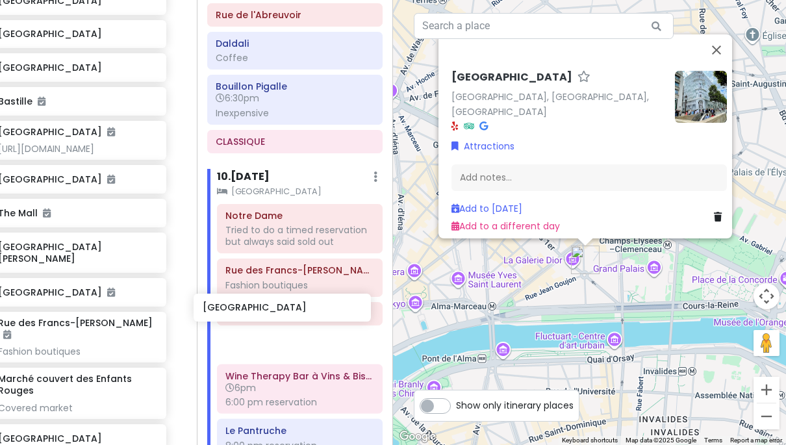
drag, startPoint x: 86, startPoint y: 322, endPoint x: 277, endPoint y: 315, distance: 191.7
click at [277, 315] on div "London and Paris with Kath and Cinco Private Change Dates Make a Copy Delete Tr…" at bounding box center [393, 222] width 786 height 445
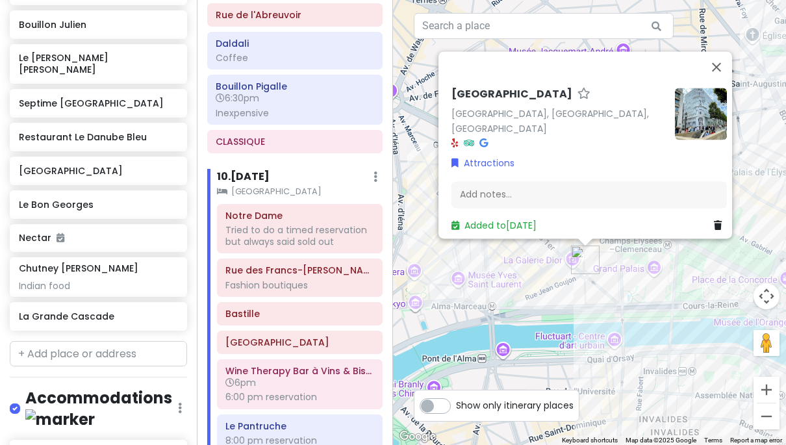
scroll to position [6091, 0]
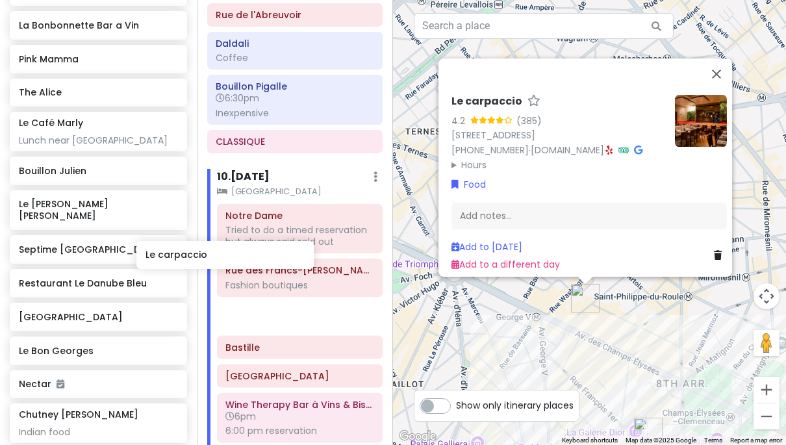
scroll to position [6091, 21]
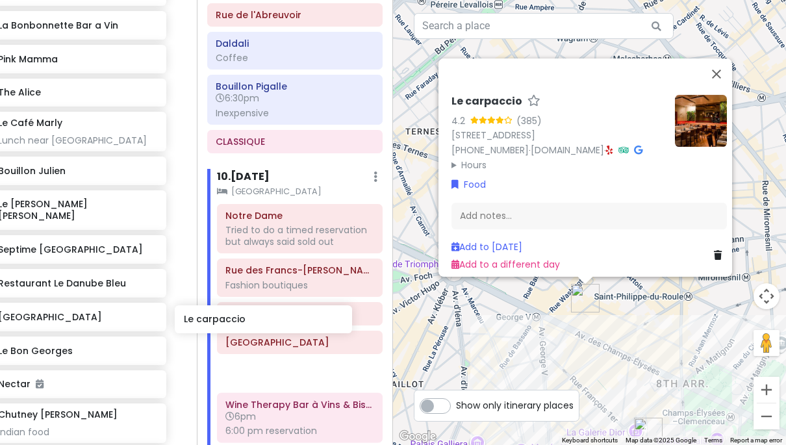
drag, startPoint x: 118, startPoint y: 190, endPoint x: 283, endPoint y: 317, distance: 208.4
click at [283, 317] on div "London and Paris with Kath and Cinco Private Change Dates Make a Copy Delete Tr…" at bounding box center [393, 222] width 786 height 445
